Goal: Information Seeking & Learning: Check status

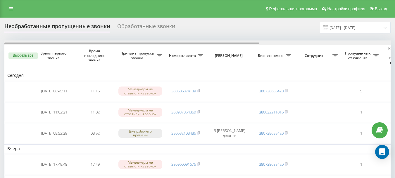
drag, startPoint x: 216, startPoint y: 44, endPoint x: 182, endPoint y: 42, distance: 33.4
click at [182, 42] on div at bounding box center [197, 42] width 386 height 4
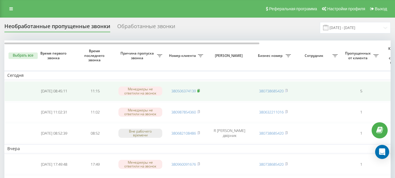
click at [199, 90] on rect at bounding box center [198, 91] width 2 height 3
click at [184, 91] on link "380506374139" at bounding box center [183, 90] width 25 height 5
click at [199, 91] on rect at bounding box center [198, 91] width 2 height 3
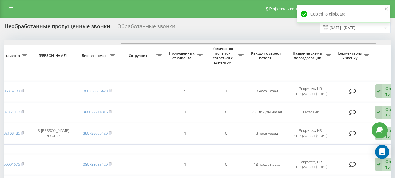
scroll to position [0, 199]
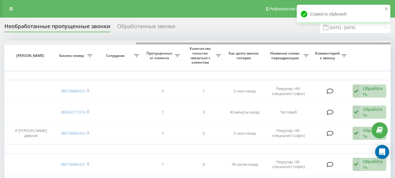
drag, startPoint x: 186, startPoint y: 43, endPoint x: 357, endPoint y: 69, distance: 172.8
click at [339, 41] on div at bounding box center [197, 42] width 386 height 4
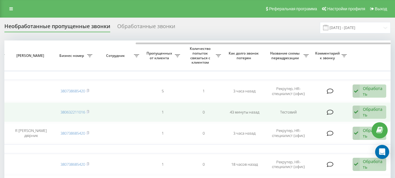
click at [355, 113] on icon at bounding box center [356, 111] width 7 height 13
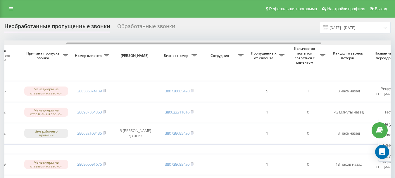
scroll to position [0, 0]
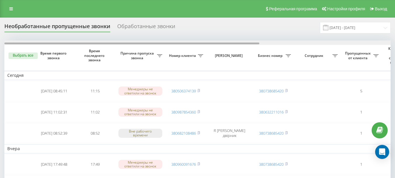
drag, startPoint x: 244, startPoint y: 43, endPoint x: 138, endPoint y: 64, distance: 107.6
click at [68, 44] on div at bounding box center [131, 43] width 255 height 2
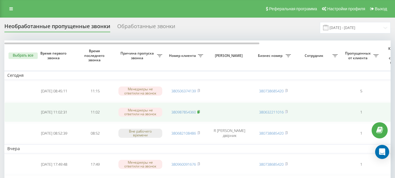
click at [199, 111] on rect at bounding box center [198, 112] width 2 height 3
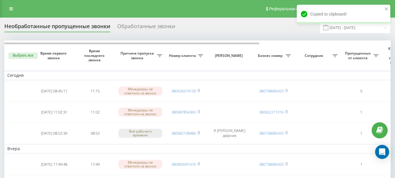
click at [389, 9] on div "Copied to clipboard!" at bounding box center [344, 14] width 94 height 19
click at [387, 8] on icon "close" at bounding box center [387, 8] width 4 height 5
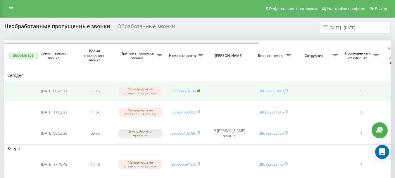
click at [200, 91] on icon at bounding box center [198, 91] width 3 height 4
